Goal: Transaction & Acquisition: Purchase product/service

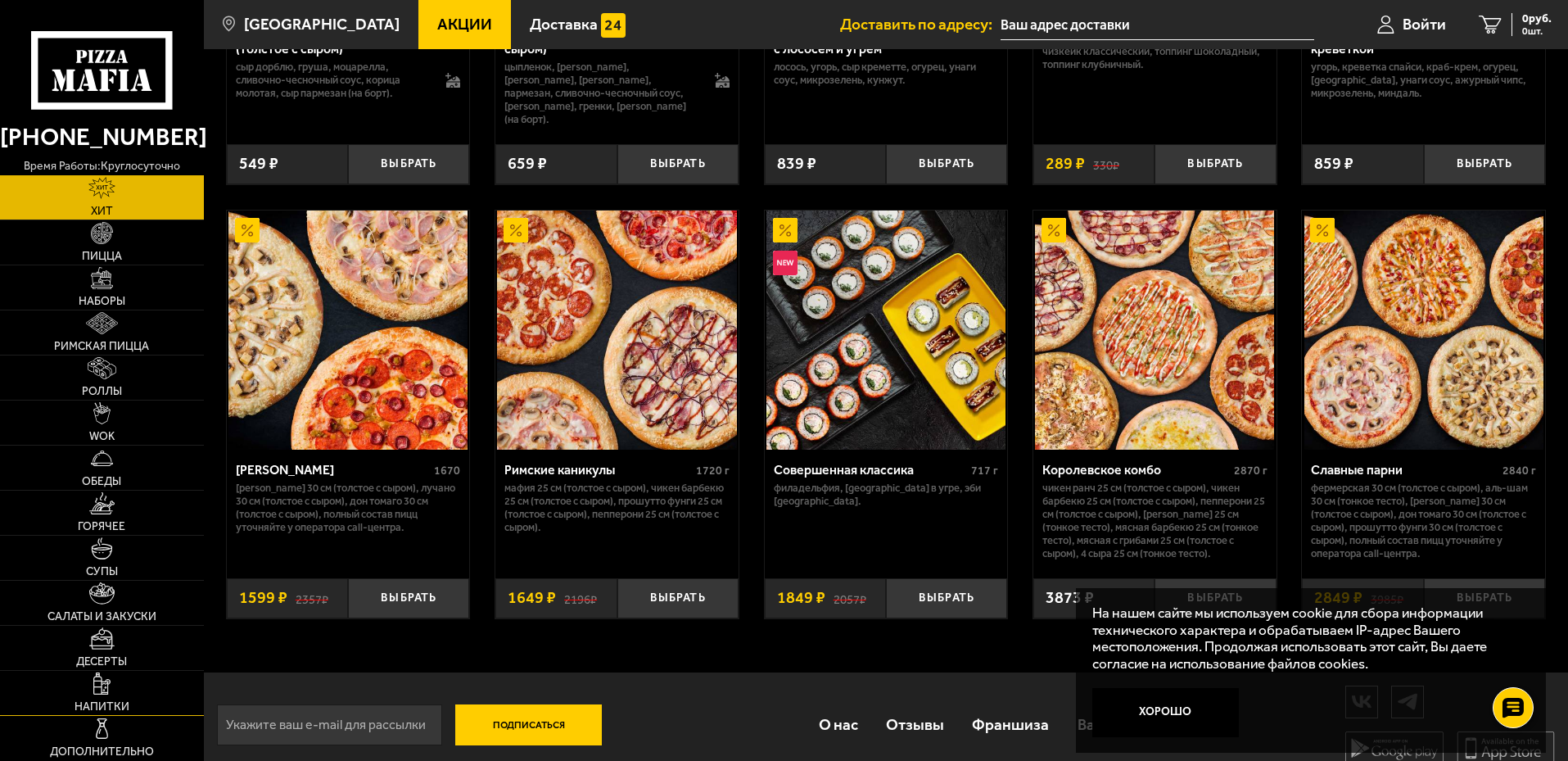
scroll to position [841, 0]
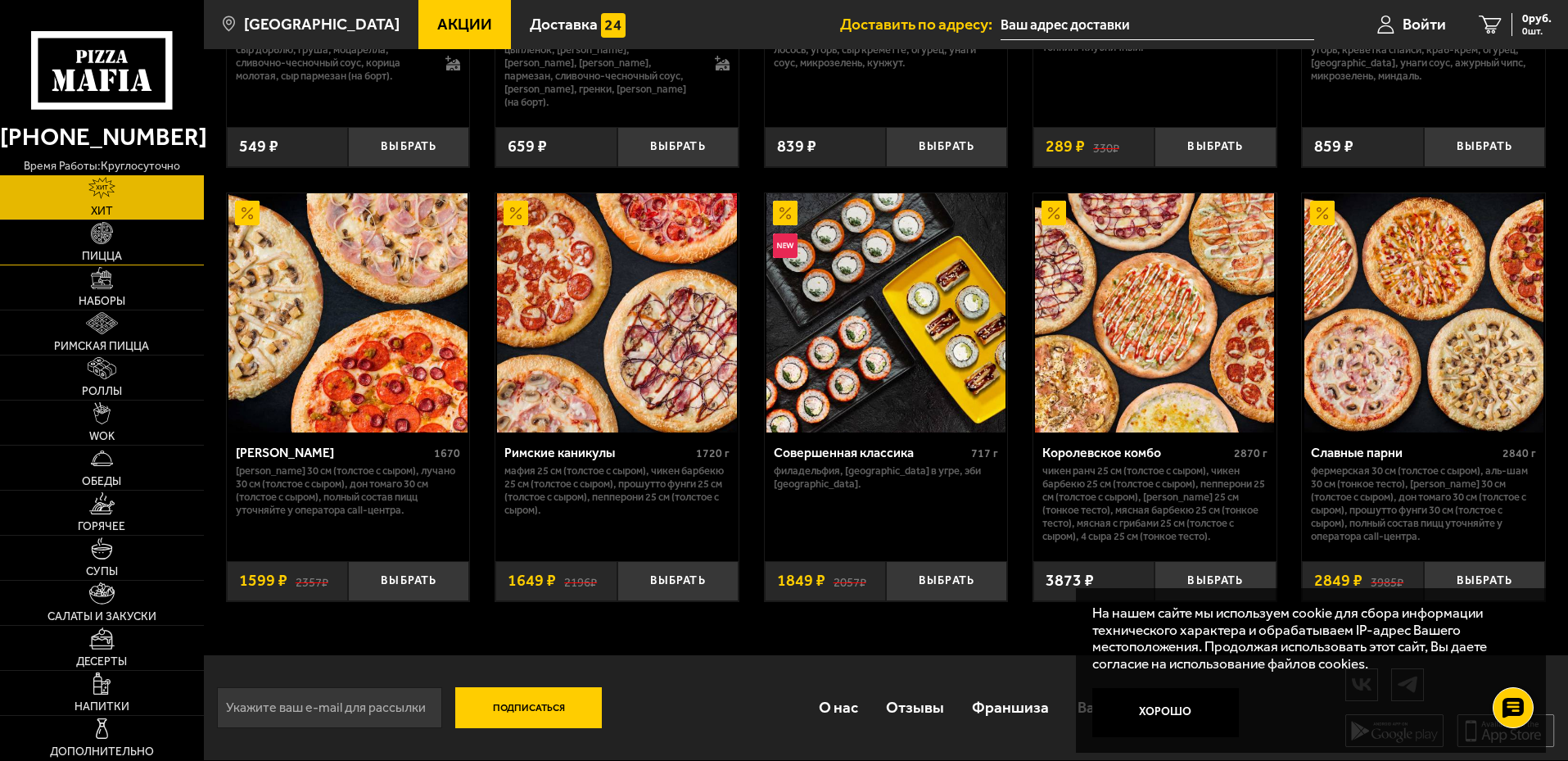
click at [108, 233] on img at bounding box center [102, 233] width 22 height 22
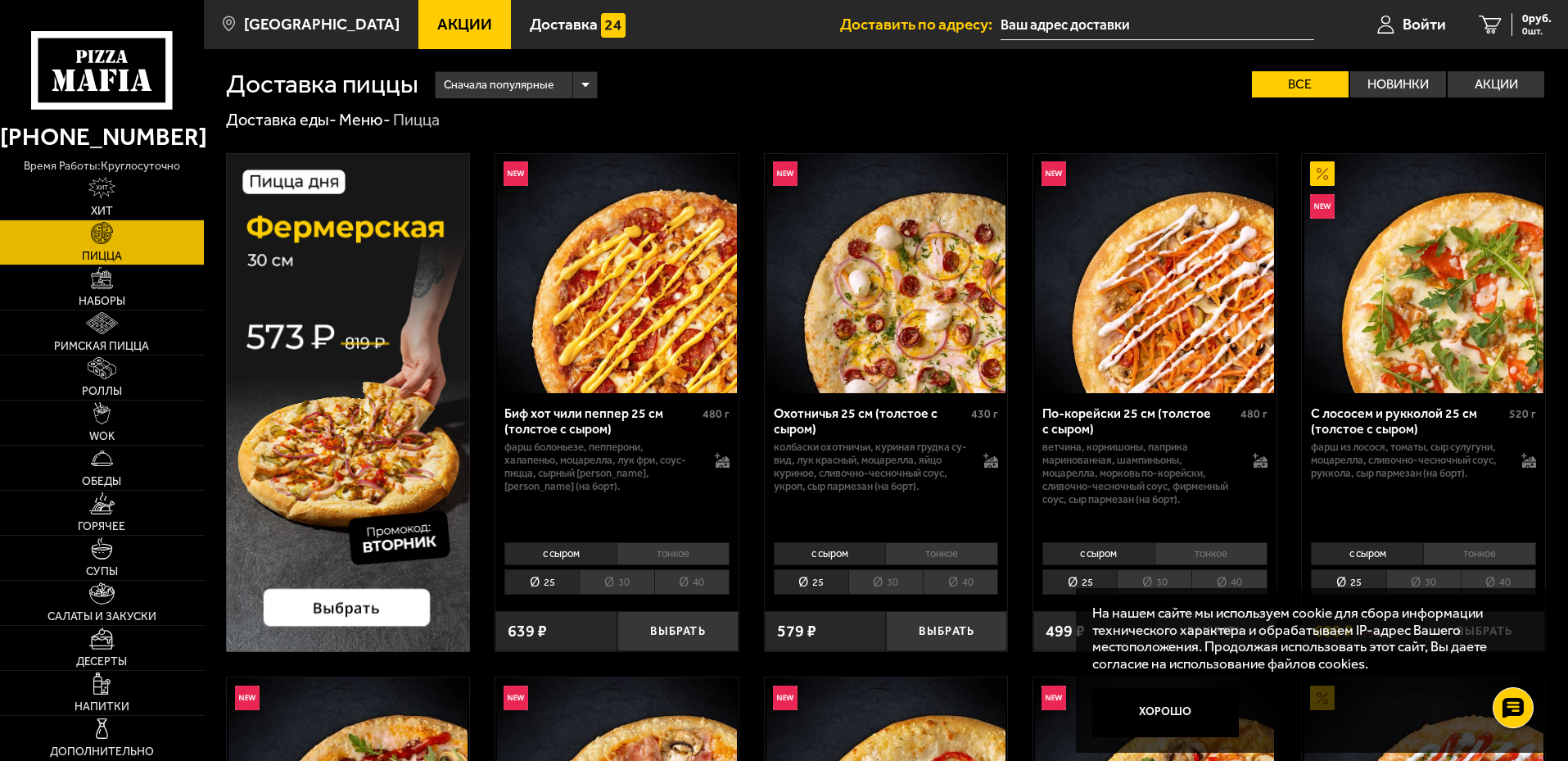
click at [586, 82] on div "Сначала популярные" at bounding box center [517, 85] width 161 height 26
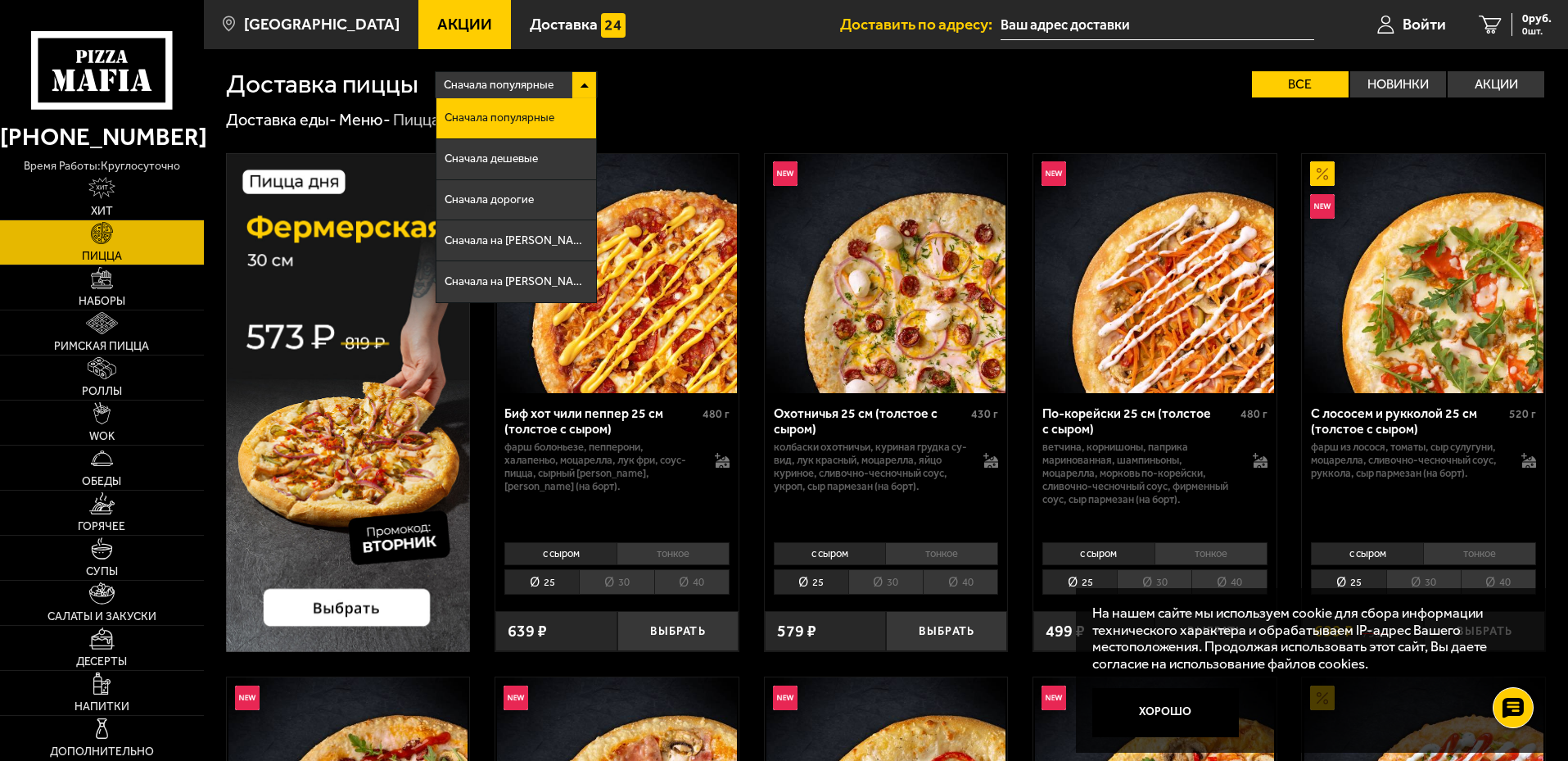
click at [586, 82] on div "Сначала популярные" at bounding box center [517, 85] width 161 height 26
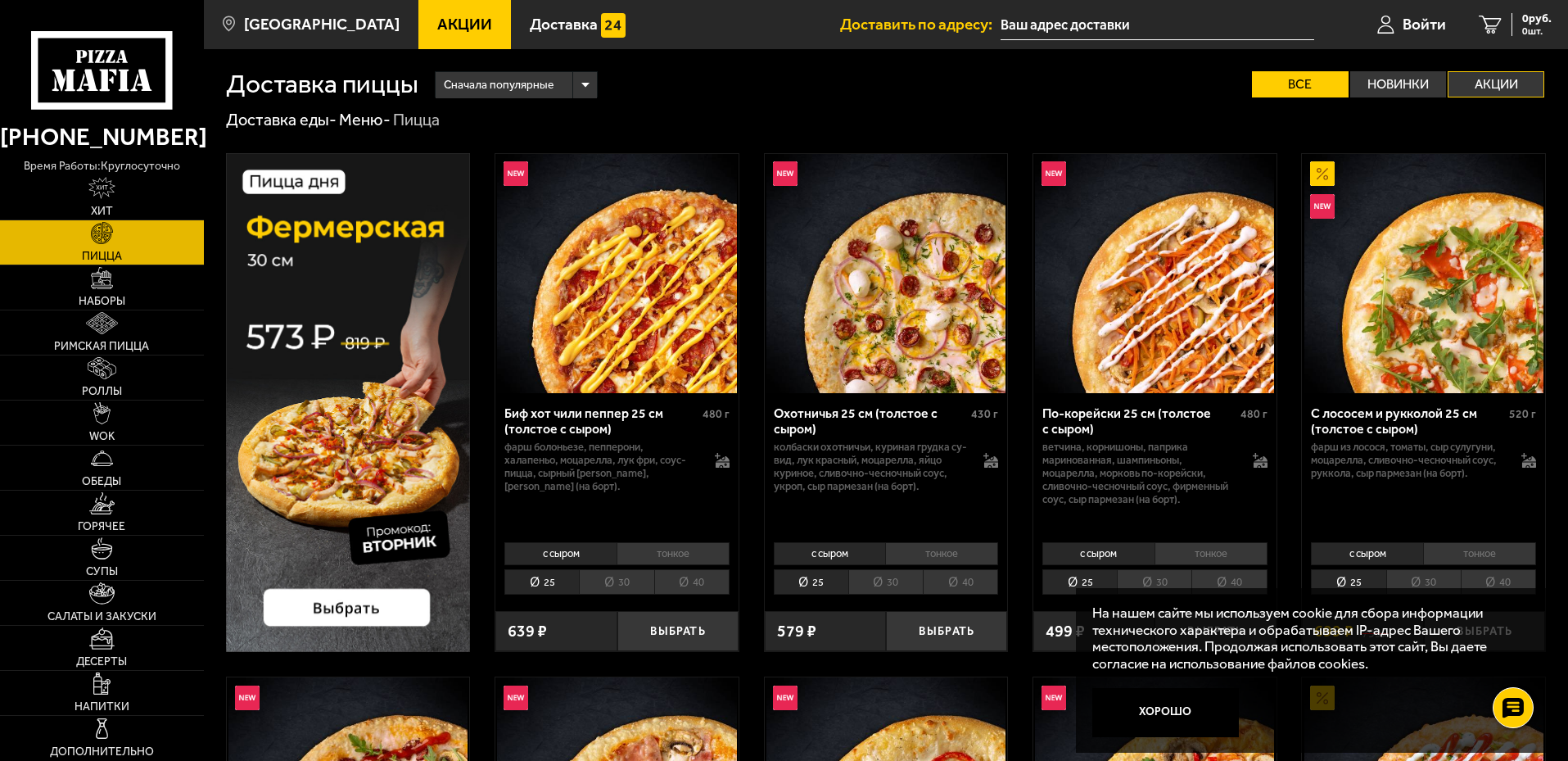
click at [1513, 78] on label "Акции" at bounding box center [1496, 84] width 97 height 26
click at [0, 0] on input "Акции" at bounding box center [0, 0] width 0 height 0
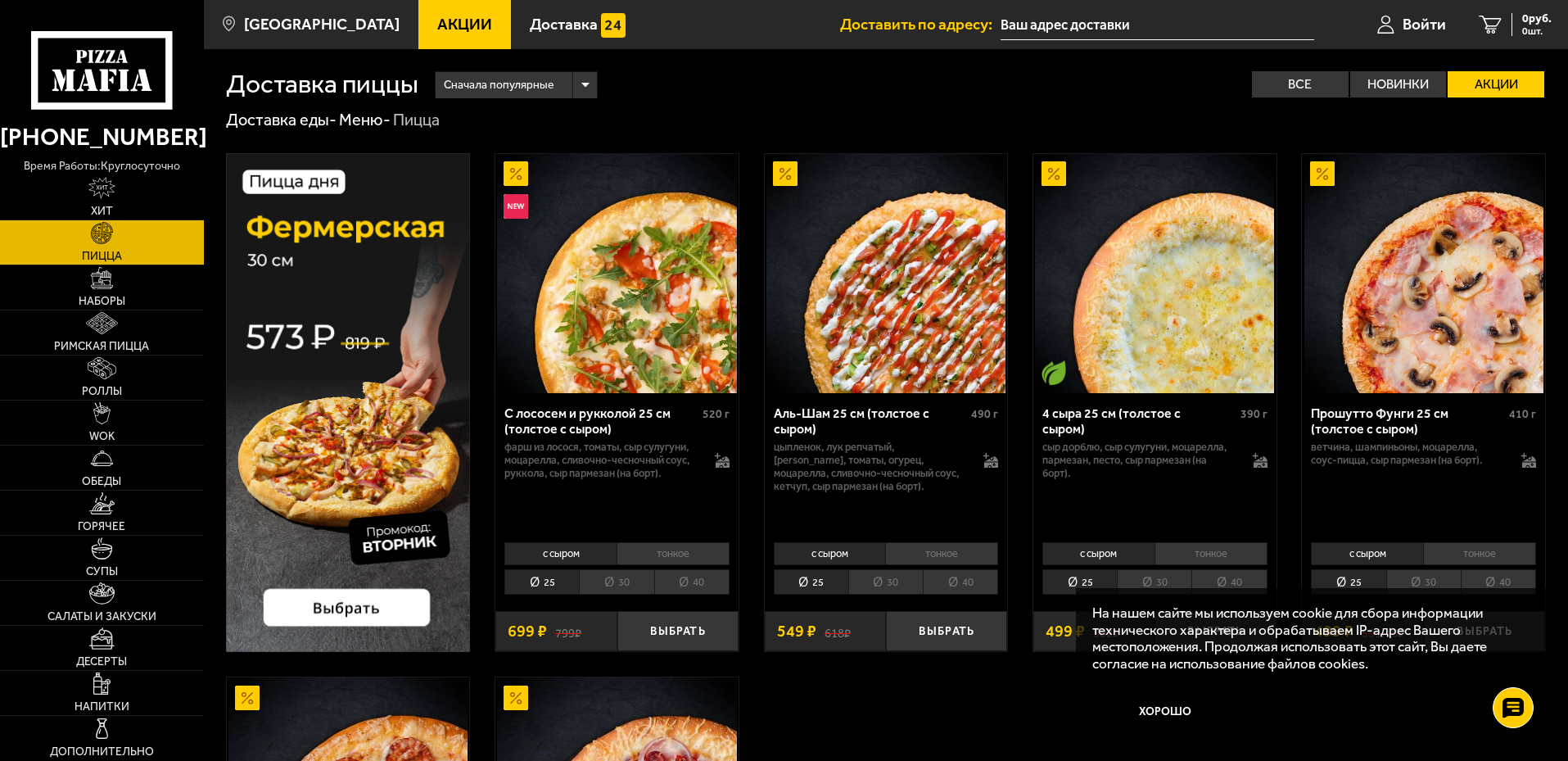
click at [891, 584] on li "30" at bounding box center [886, 582] width 75 height 26
